Goal: Transaction & Acquisition: Purchase product/service

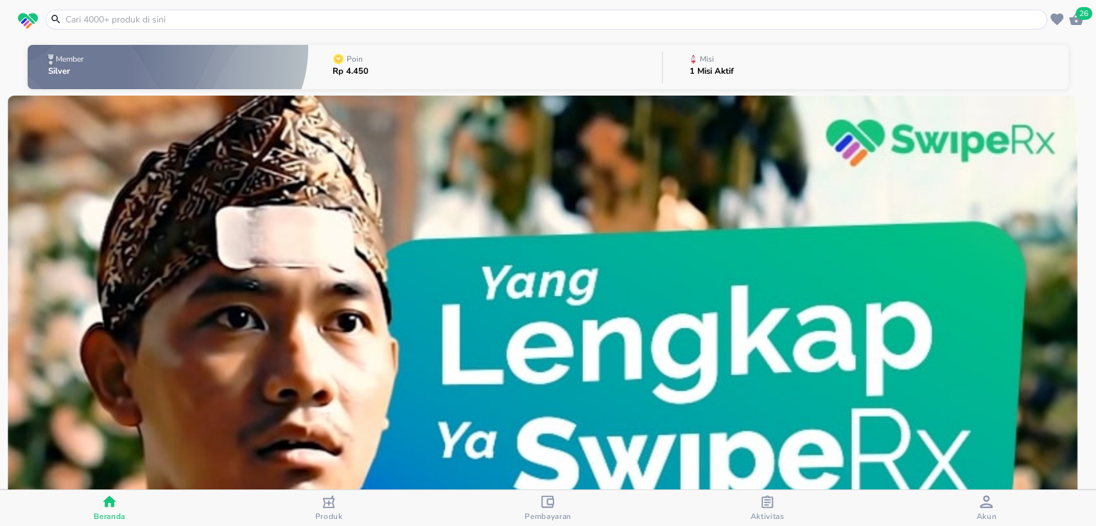
click at [1085, 10] on span "26" at bounding box center [1083, 13] width 17 height 13
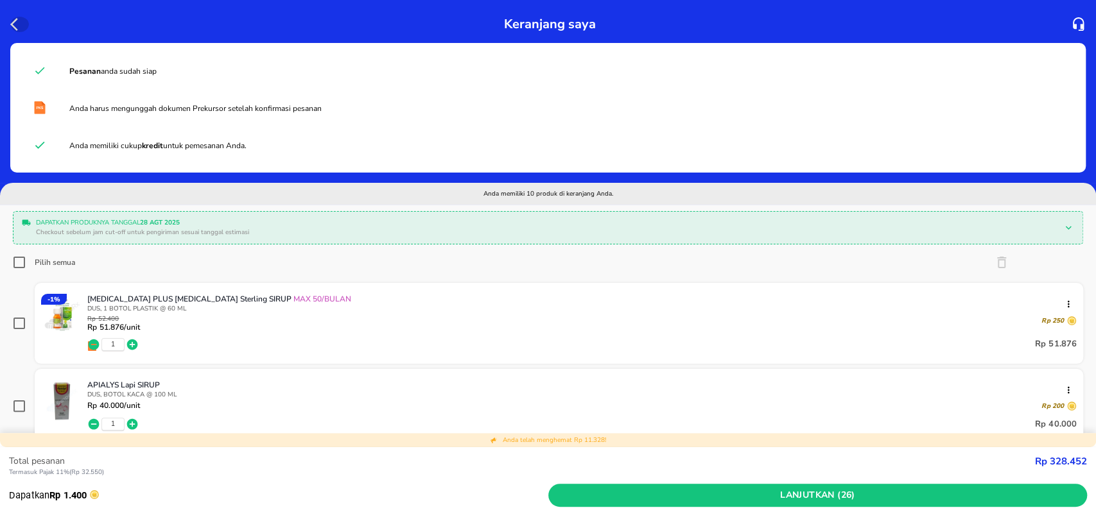
click at [16, 23] on icon "button" at bounding box center [17, 24] width 15 height 15
